Goal: Information Seeking & Learning: Learn about a topic

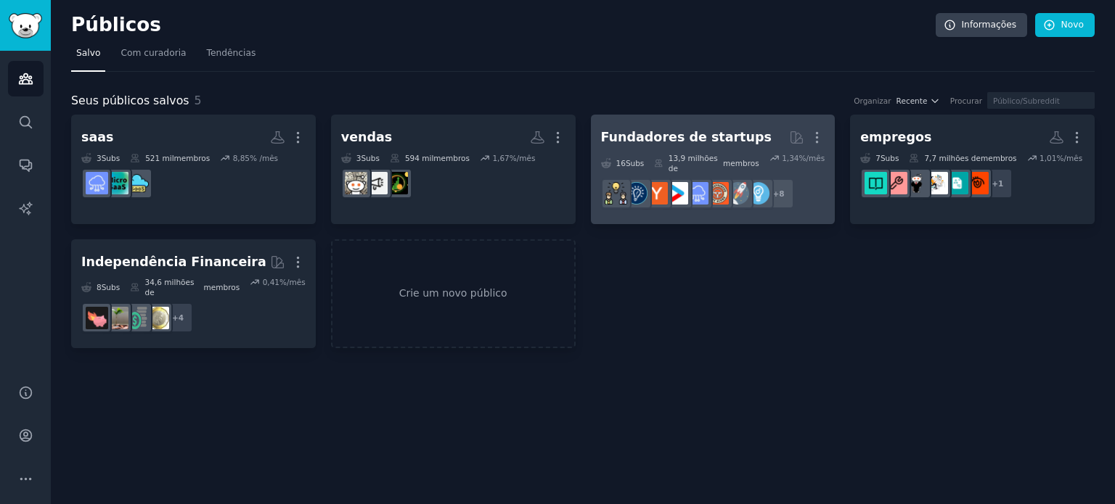
click at [768, 136] on h2 "Fundadores de startups Mais" at bounding box center [713, 137] width 224 height 25
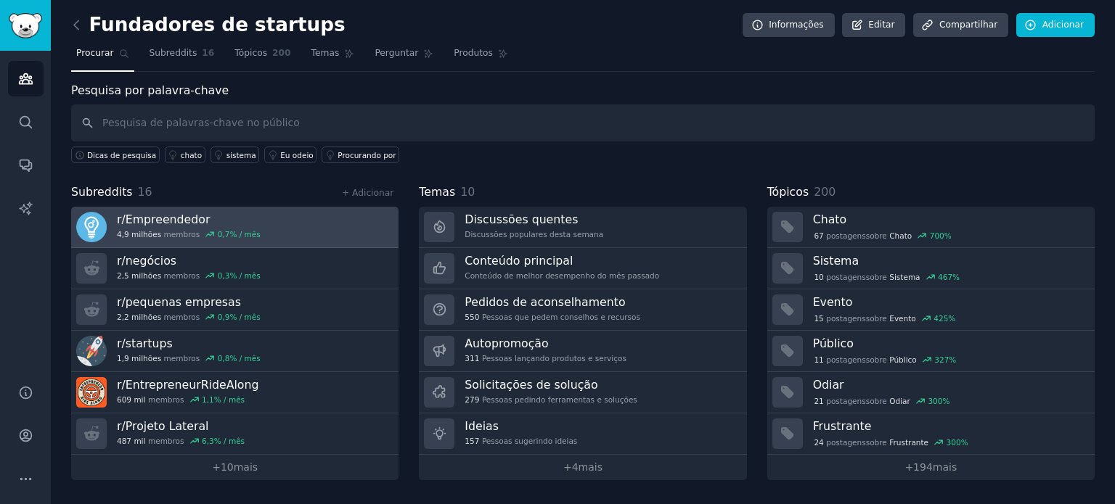
click at [260, 230] on link "r/ Empreendedor 4,9 milhões membros 0,7 % / mês" at bounding box center [234, 227] width 327 height 41
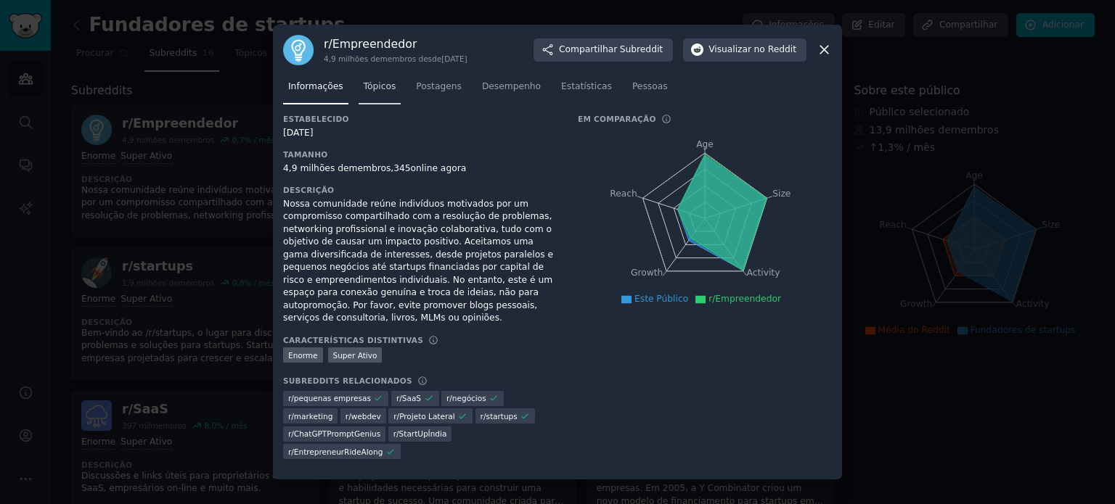
click at [375, 91] on font "Tópicos" at bounding box center [380, 86] width 33 height 10
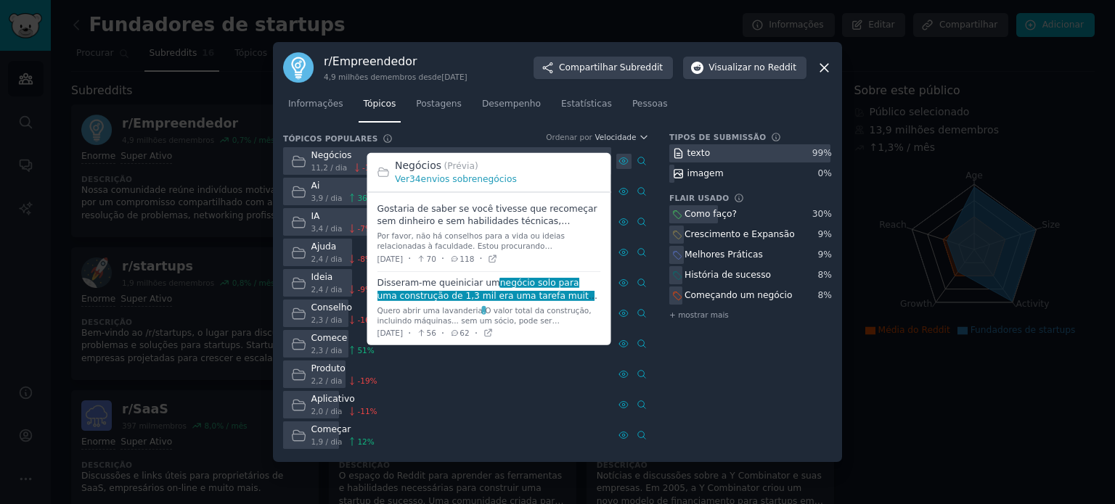
click at [625, 162] on icon at bounding box center [623, 161] width 10 height 10
click at [456, 178] on font "envios sobre" at bounding box center [449, 179] width 57 height 10
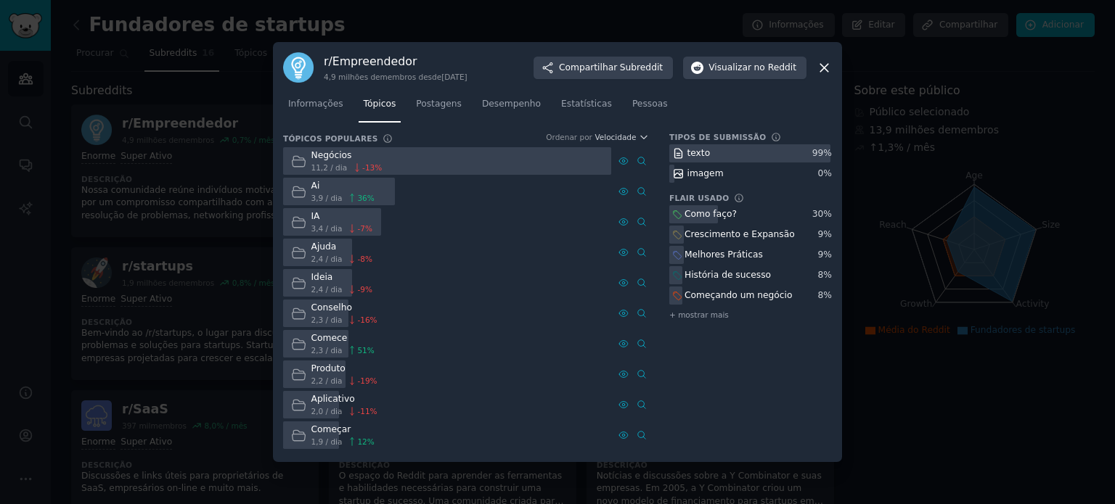
click at [818, 65] on icon at bounding box center [823, 67] width 15 height 15
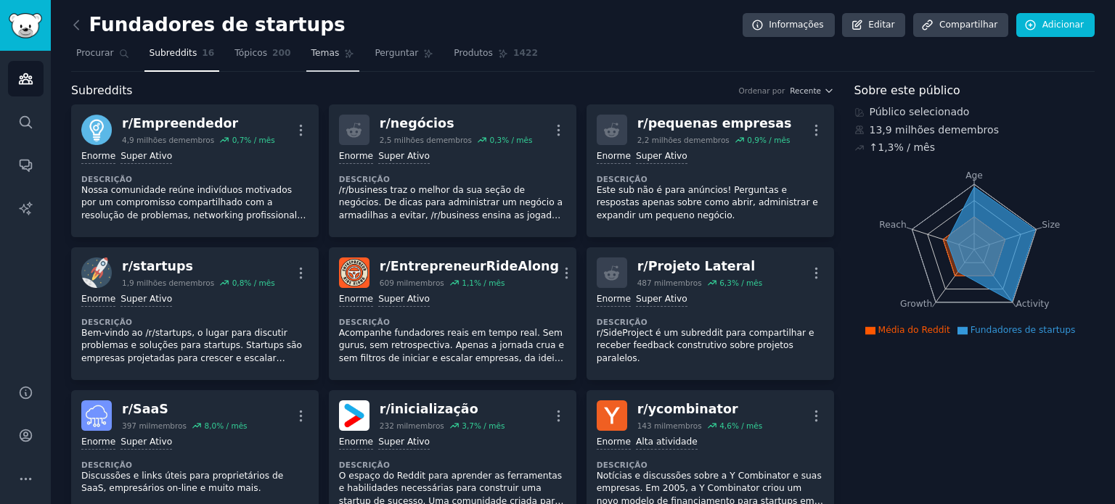
click at [325, 54] on link "Temas" at bounding box center [333, 57] width 54 height 30
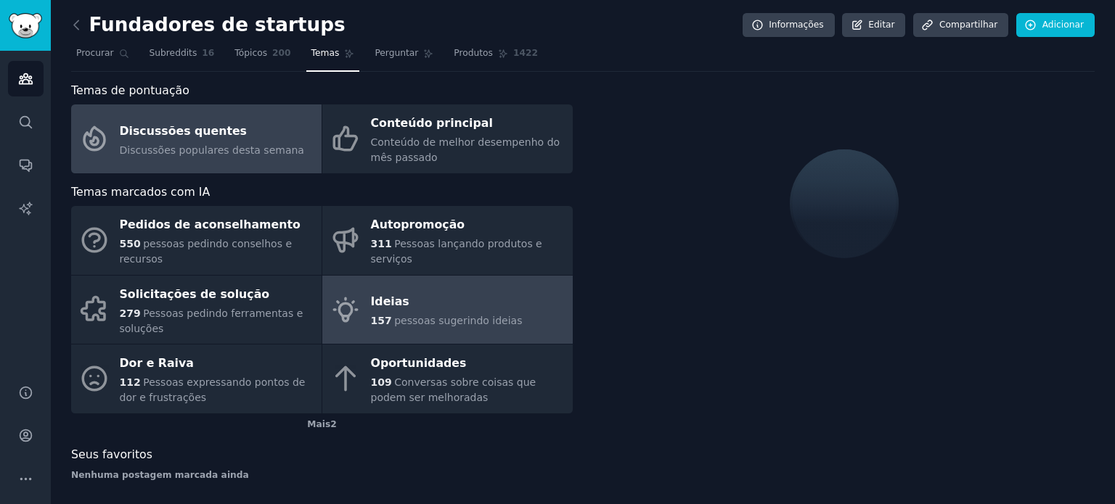
click at [491, 288] on link "Ideias 157 pessoas sugerindo ideias" at bounding box center [447, 310] width 250 height 69
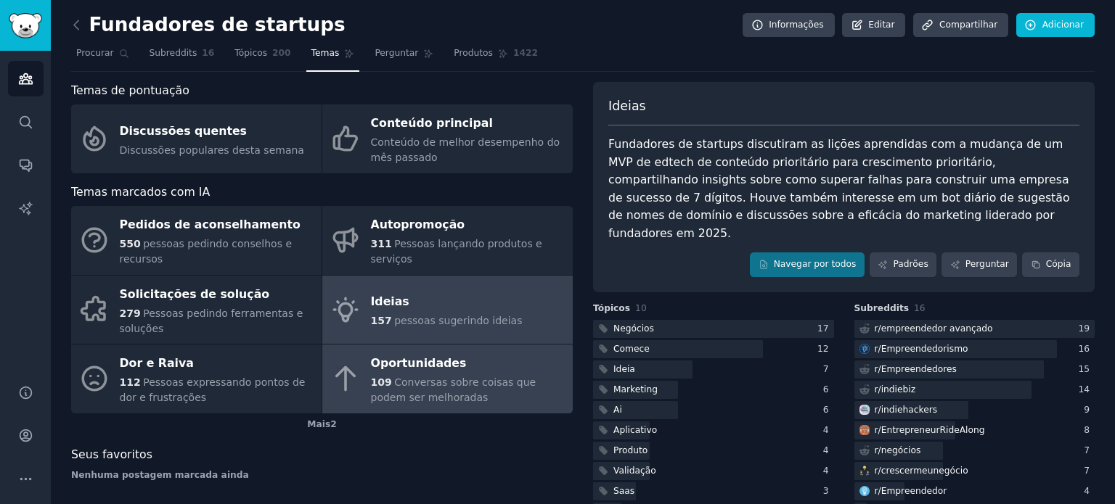
click at [374, 372] on div "Oportunidades" at bounding box center [468, 364] width 194 height 23
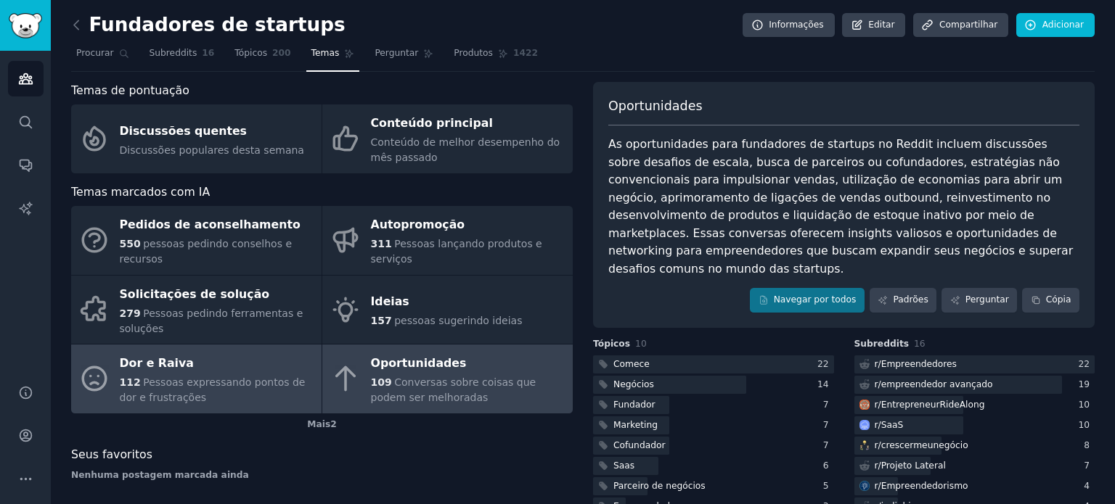
click at [246, 365] on div "Dor e Raiva" at bounding box center [217, 364] width 194 height 23
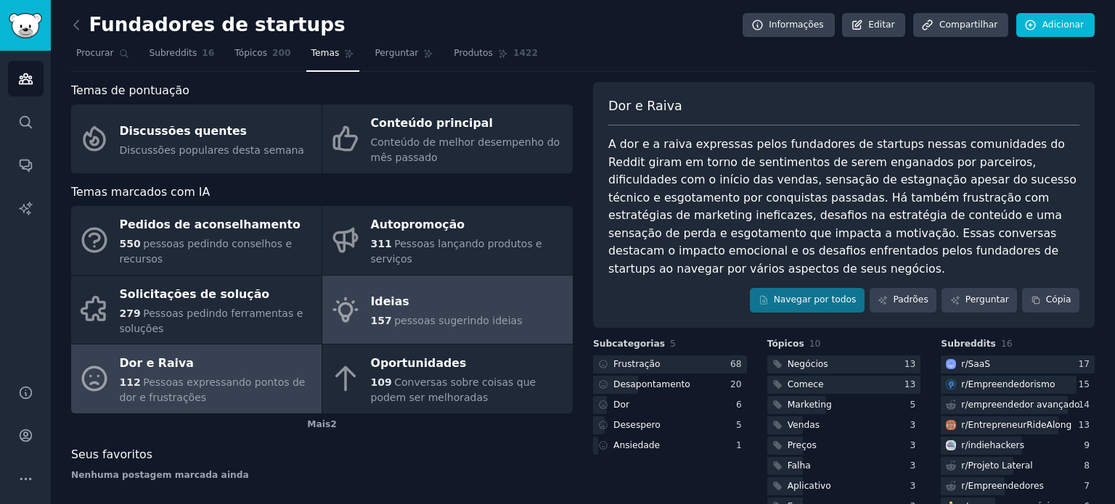
click at [389, 318] on font "157" at bounding box center [381, 321] width 21 height 12
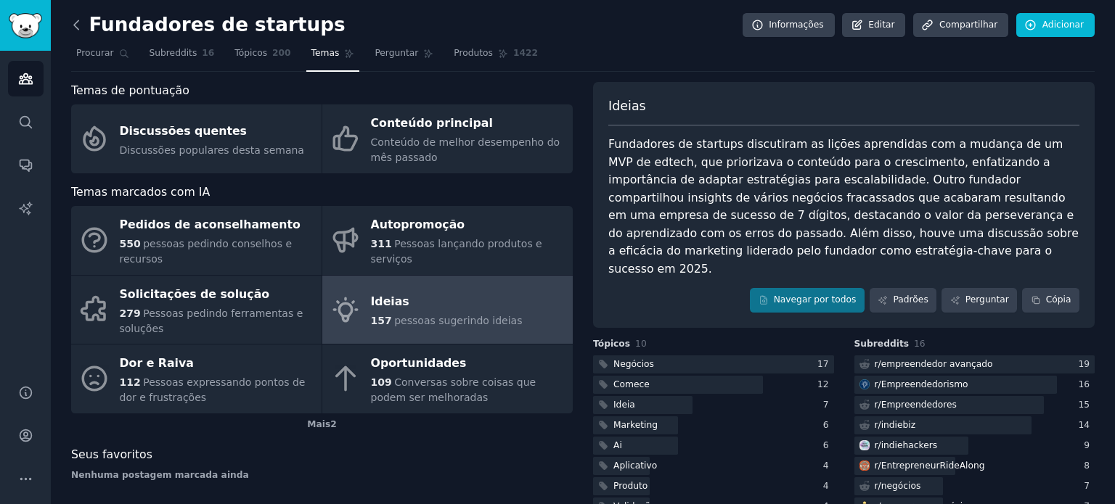
click at [78, 22] on icon at bounding box center [76, 24] width 15 height 15
